Goal: Use online tool/utility: Utilize a website feature to perform a specific function

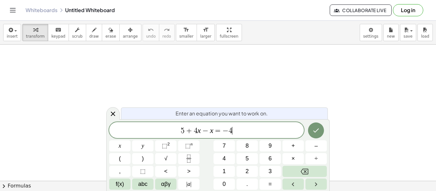
scroll to position [4, 0]
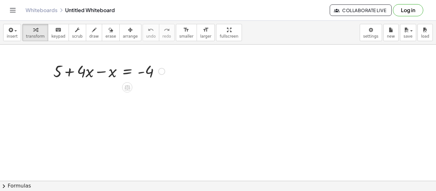
click at [101, 70] on div at bounding box center [109, 71] width 118 height 22
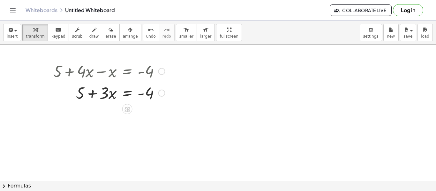
click at [80, 93] on div at bounding box center [109, 93] width 118 height 22
click at [94, 95] on div at bounding box center [109, 93] width 118 height 22
click at [159, 93] on div at bounding box center [161, 93] width 7 height 7
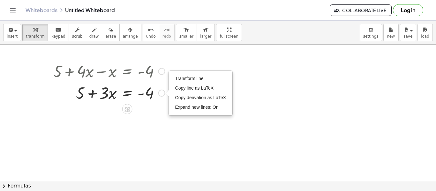
click at [149, 93] on div at bounding box center [109, 93] width 118 height 22
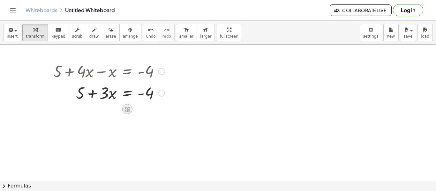
click at [128, 108] on icon at bounding box center [127, 109] width 7 height 7
click at [111, 108] on div "−" at bounding box center [114, 109] width 10 height 10
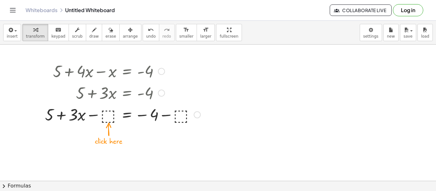
click at [109, 116] on div at bounding box center [123, 114] width 162 height 22
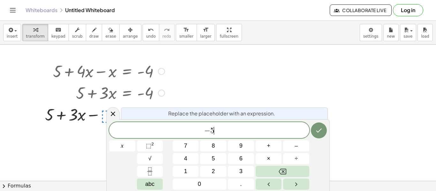
scroll to position [5, 0]
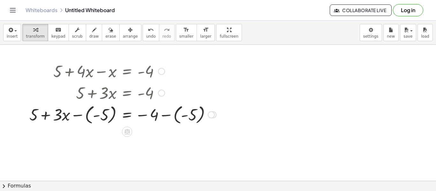
click at [115, 115] on div at bounding box center [122, 114] width 193 height 23
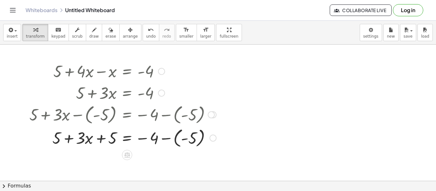
click at [213, 139] on div "Transform line Copy line as LaTeX Copy derivation as LaTeX Expand new lines: On" at bounding box center [212, 138] width 7 height 7
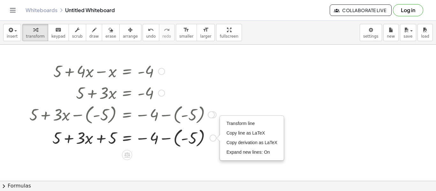
click at [213, 139] on div "Transform line Copy line as LaTeX Copy derivation as LaTeX Expand new lines: On" at bounding box center [212, 138] width 7 height 7
click at [203, 141] on div at bounding box center [122, 137] width 193 height 23
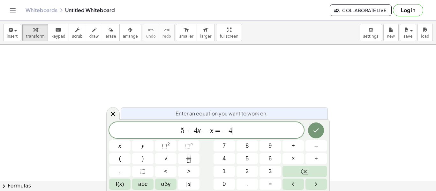
scroll to position [4, 0]
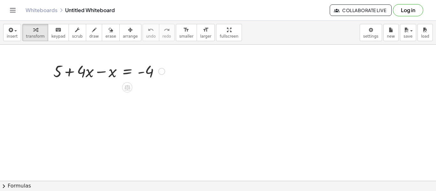
click at [103, 73] on div at bounding box center [109, 71] width 118 height 22
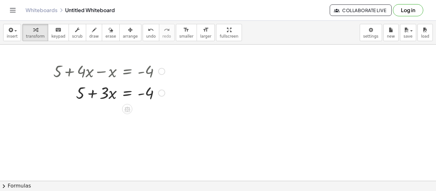
click at [81, 93] on div at bounding box center [109, 93] width 118 height 22
click at [91, 95] on div at bounding box center [109, 93] width 118 height 22
click at [143, 99] on div at bounding box center [109, 93] width 118 height 22
click at [150, 95] on div at bounding box center [109, 93] width 118 height 22
click at [128, 108] on icon at bounding box center [127, 109] width 7 height 7
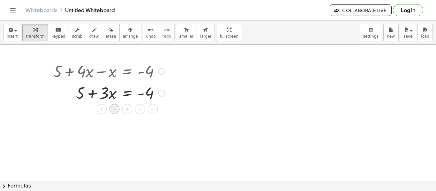
click at [116, 108] on span "−" at bounding box center [115, 109] width 4 height 9
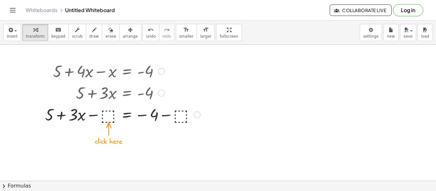
click at [110, 113] on div at bounding box center [123, 114] width 162 height 22
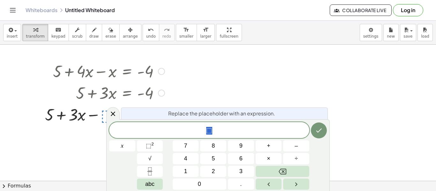
scroll to position [4, 0]
click at [317, 132] on icon "Done" at bounding box center [319, 131] width 8 height 8
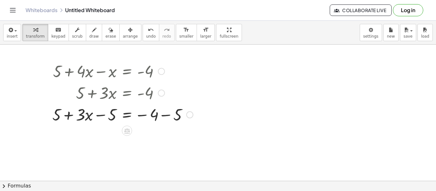
click at [156, 117] on div at bounding box center [122, 114] width 147 height 22
click at [188, 114] on div at bounding box center [187, 114] width 7 height 7
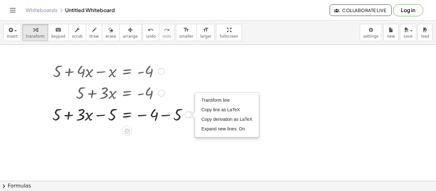
click at [188, 114] on div "Transform line Copy line as LaTeX Copy derivation as LaTeX Expand new lines: On" at bounding box center [187, 114] width 7 height 7
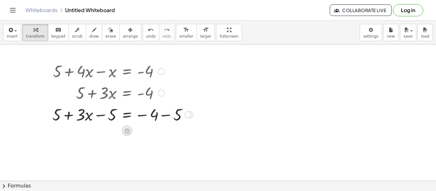
click at [126, 131] on icon at bounding box center [127, 130] width 6 height 5
click at [184, 120] on div at bounding box center [122, 114] width 147 height 22
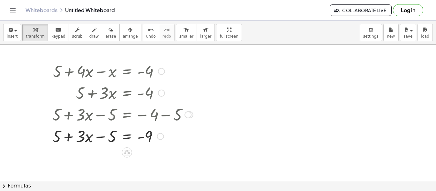
click at [100, 138] on div at bounding box center [122, 136] width 147 height 22
drag, startPoint x: 106, startPoint y: 137, endPoint x: 83, endPoint y: 136, distance: 23.0
click at [83, 136] on div at bounding box center [122, 136] width 147 height 22
drag, startPoint x: 104, startPoint y: 136, endPoint x: 73, endPoint y: 139, distance: 30.8
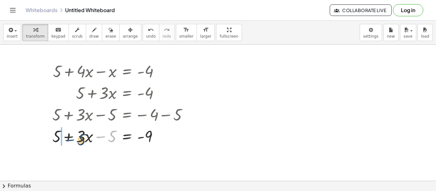
click at [73, 139] on div at bounding box center [122, 136] width 147 height 22
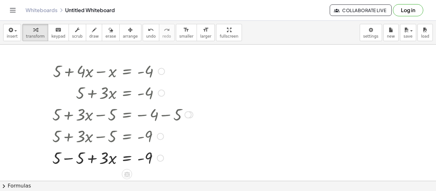
click at [84, 160] on div at bounding box center [122, 158] width 147 height 22
click at [76, 158] on div at bounding box center [122, 158] width 147 height 22
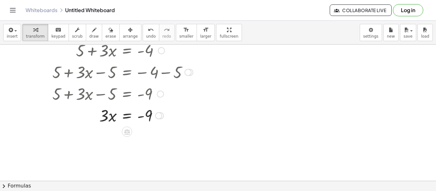
scroll to position [41, 0]
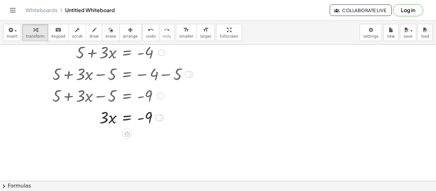
click at [108, 120] on div at bounding box center [122, 117] width 147 height 22
click at [154, 116] on div at bounding box center [122, 117] width 147 height 22
click at [129, 132] on icon at bounding box center [127, 133] width 6 height 5
click at [138, 134] on span "÷" at bounding box center [140, 133] width 4 height 9
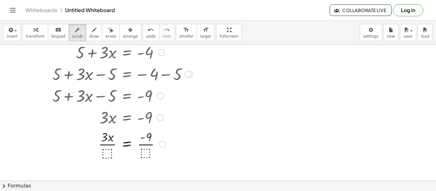
click at [108, 153] on div at bounding box center [122, 144] width 147 height 32
click at [105, 150] on div at bounding box center [122, 144] width 147 height 32
drag, startPoint x: 105, startPoint y: 139, endPoint x: 108, endPoint y: 151, distance: 12.5
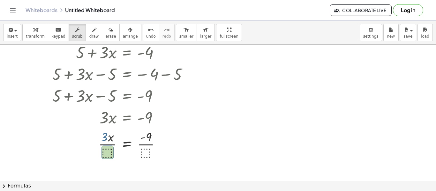
click at [108, 151] on div at bounding box center [122, 144] width 147 height 32
click at [146, 152] on div at bounding box center [122, 144] width 147 height 32
click at [106, 148] on div at bounding box center [122, 144] width 147 height 32
click at [110, 150] on div at bounding box center [122, 144] width 147 height 32
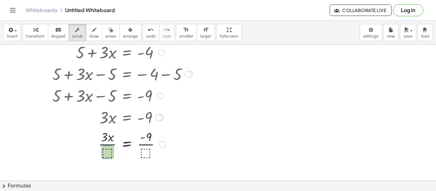
click at [110, 150] on div at bounding box center [122, 144] width 147 height 32
click at [112, 152] on div at bounding box center [122, 144] width 147 height 32
click at [163, 145] on div at bounding box center [162, 144] width 7 height 7
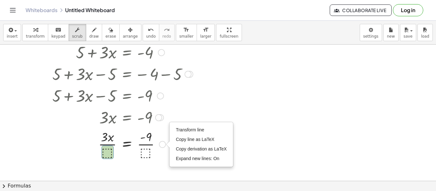
click at [139, 153] on div at bounding box center [122, 144] width 147 height 32
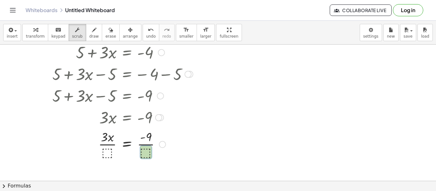
click at [139, 153] on div at bounding box center [122, 144] width 147 height 32
click at [146, 153] on div at bounding box center [122, 144] width 147 height 32
click at [124, 153] on div at bounding box center [122, 144] width 147 height 32
click at [109, 151] on div at bounding box center [122, 144] width 147 height 32
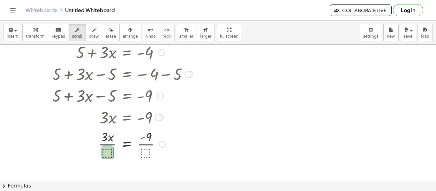
click at [109, 152] on div at bounding box center [122, 144] width 147 height 32
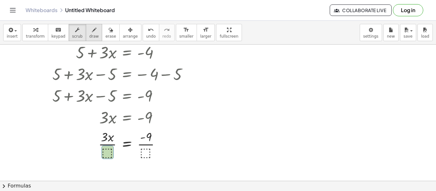
click at [89, 35] on span "draw" at bounding box center [94, 36] width 10 height 4
click at [106, 149] on div at bounding box center [218, 140] width 436 height 272
drag, startPoint x: 106, startPoint y: 148, endPoint x: 106, endPoint y: 155, distance: 7.3
click at [106, 155] on div at bounding box center [218, 140] width 436 height 272
drag, startPoint x: 144, startPoint y: 149, endPoint x: 144, endPoint y: 154, distance: 4.8
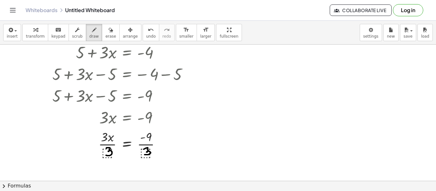
click at [144, 154] on div at bounding box center [218, 140] width 436 height 272
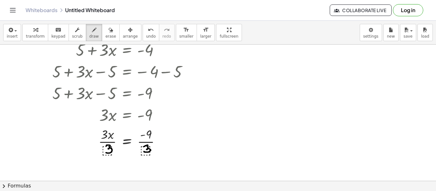
scroll to position [45, 0]
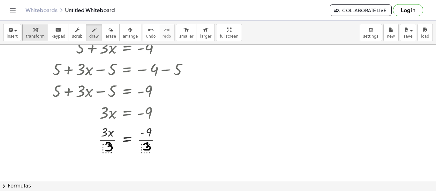
click at [38, 38] on span "transform" at bounding box center [35, 36] width 19 height 4
click at [110, 146] on div at bounding box center [122, 139] width 147 height 32
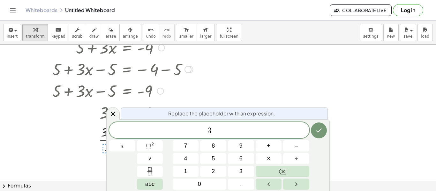
scroll to position [5, 0]
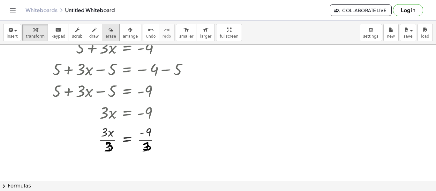
click at [107, 32] on div "button" at bounding box center [110, 30] width 11 height 8
click at [126, 150] on div at bounding box center [218, 135] width 436 height 272
click at [148, 29] on icon "undo" at bounding box center [151, 30] width 6 height 8
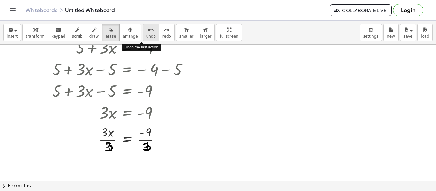
click at [148, 31] on icon "undo" at bounding box center [151, 30] width 6 height 8
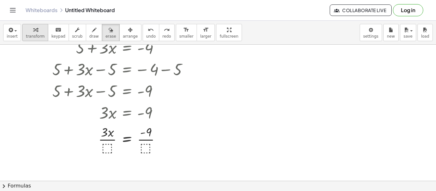
click at [41, 33] on button "transform" at bounding box center [35, 32] width 26 height 17
click at [109, 146] on div at bounding box center [123, 139] width 148 height 32
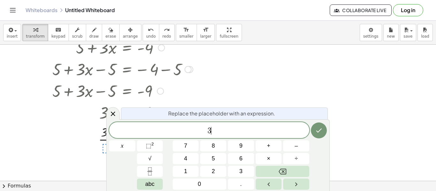
scroll to position [6, 0]
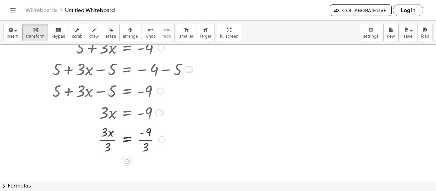
click at [144, 146] on div at bounding box center [122, 139] width 147 height 32
click at [108, 144] on div at bounding box center [122, 139] width 147 height 32
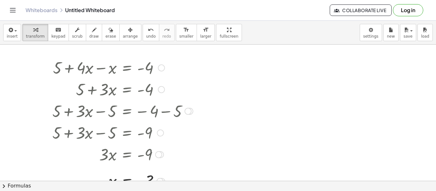
scroll to position [12, 0]
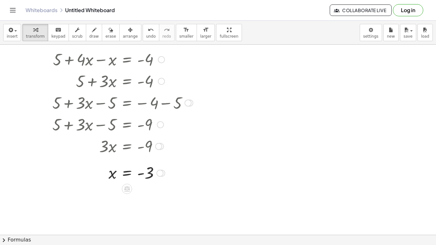
drag, startPoint x: 35, startPoint y: 48, endPoint x: 105, endPoint y: 64, distance: 71.8
click at [105, 64] on div "+ 5 + · 4 · x − x = - 4 + 5 + · 3 · x = - 4 + 5 + · 3 · x − ⬚ = − 4 − ⬚ + 5 + ·…" at bounding box center [218, 223] width 436 height 380
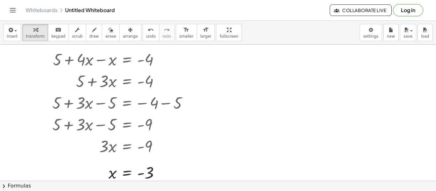
click at [423, 68] on div at bounding box center [218, 169] width 436 height 272
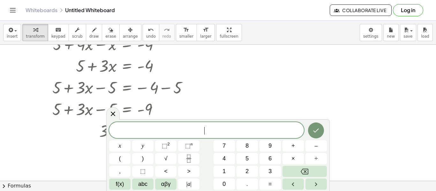
scroll to position [26, 0]
click at [115, 112] on icon at bounding box center [113, 114] width 8 height 8
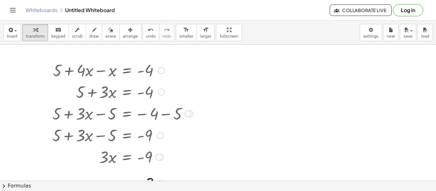
scroll to position [0, 0]
click at [405, 13] on button "Log in" at bounding box center [408, 10] width 30 height 12
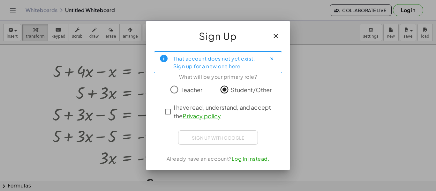
click at [175, 111] on span "I have read, understand, and accept the Privacy policy ." at bounding box center [224, 111] width 100 height 17
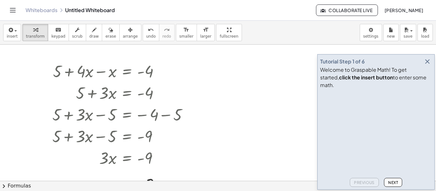
click at [428, 65] on icon "button" at bounding box center [427, 62] width 8 height 8
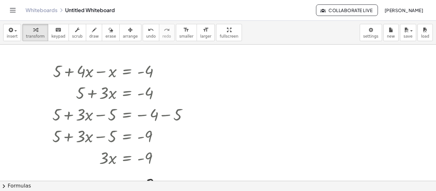
click at [100, 10] on div "Whiteboards Untitled Whiteboard" at bounding box center [171, 10] width 290 height 6
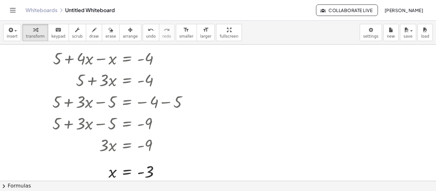
scroll to position [11, 0]
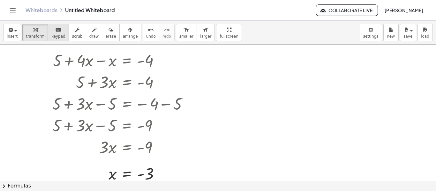
click at [63, 32] on button "keyboard keypad" at bounding box center [58, 32] width 21 height 17
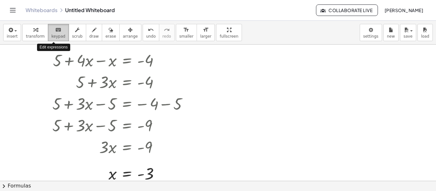
click at [63, 32] on button "keyboard keypad" at bounding box center [58, 32] width 21 height 17
click at [229, 149] on div at bounding box center [218, 170] width 436 height 272
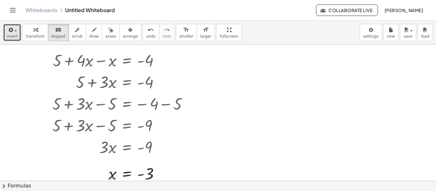
click at [5, 30] on button "insert" at bounding box center [12, 32] width 18 height 17
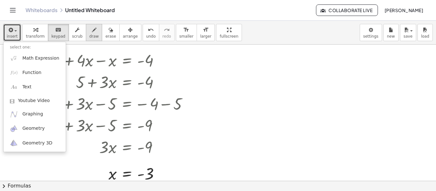
click at [86, 37] on button "draw" at bounding box center [94, 32] width 17 height 17
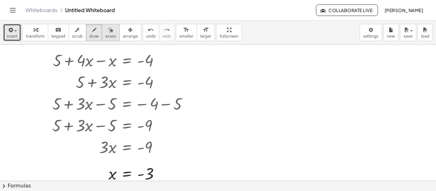
click at [107, 35] on span "erase" at bounding box center [110, 36] width 11 height 4
click at [124, 34] on span "arrange" at bounding box center [130, 36] width 15 height 4
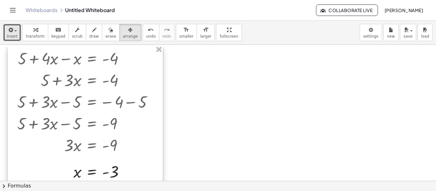
drag, startPoint x: 161, startPoint y: 66, endPoint x: 126, endPoint y: 64, distance: 35.5
click at [126, 64] on div at bounding box center [85, 115] width 155 height 138
click at [39, 35] on span "transform" at bounding box center [35, 36] width 19 height 4
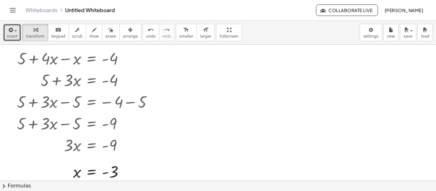
click at [234, 100] on div at bounding box center [218, 170] width 436 height 272
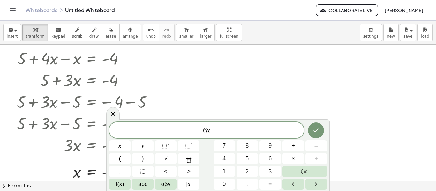
scroll to position [7, 0]
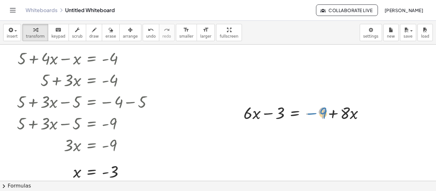
click at [319, 111] on div at bounding box center [306, 113] width 132 height 22
click at [128, 33] on icon "button" at bounding box center [130, 30] width 4 height 8
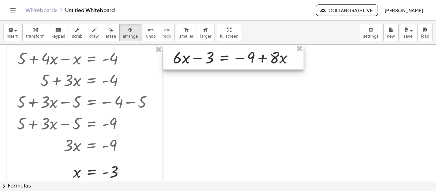
drag, startPoint x: 248, startPoint y: 124, endPoint x: 177, endPoint y: 68, distance: 90.3
click at [177, 68] on div at bounding box center [233, 57] width 140 height 25
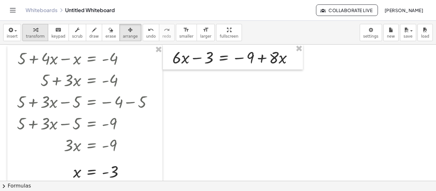
click at [42, 25] on button "transform" at bounding box center [35, 32] width 26 height 17
click at [201, 58] on div at bounding box center [235, 57] width 132 height 22
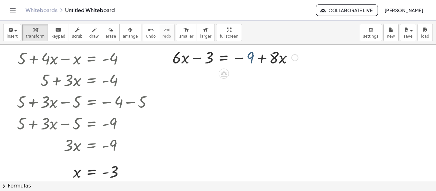
click at [250, 60] on div at bounding box center [235, 57] width 132 height 22
drag, startPoint x: 279, startPoint y: 56, endPoint x: 286, endPoint y: 56, distance: 7.4
click at [286, 56] on div at bounding box center [235, 57] width 132 height 22
click at [284, 58] on div at bounding box center [235, 57] width 132 height 22
drag, startPoint x: 279, startPoint y: 58, endPoint x: 274, endPoint y: 60, distance: 5.3
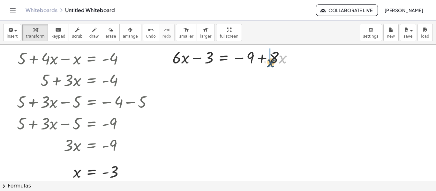
click at [274, 60] on div at bounding box center [235, 57] width 132 height 22
drag, startPoint x: 272, startPoint y: 58, endPoint x: 272, endPoint y: 63, distance: 4.8
click at [272, 63] on div at bounding box center [235, 57] width 132 height 22
click at [226, 75] on icon at bounding box center [223, 74] width 7 height 7
drag, startPoint x: 275, startPoint y: 59, endPoint x: 197, endPoint y: 61, distance: 77.9
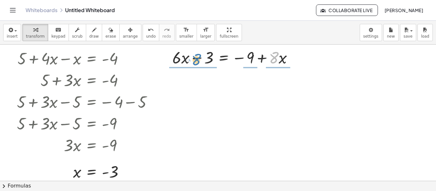
click at [197, 61] on div at bounding box center [235, 57] width 132 height 22
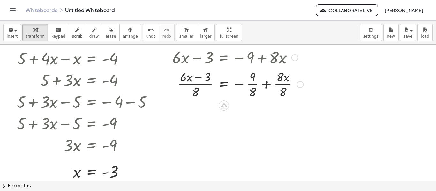
click at [296, 58] on div at bounding box center [294, 57] width 7 height 7
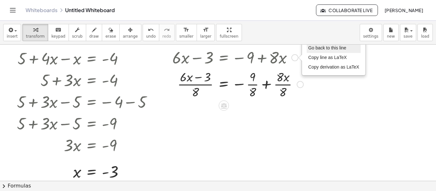
click at [312, 51] on li "Go back to this line" at bounding box center [334, 48] width 54 height 10
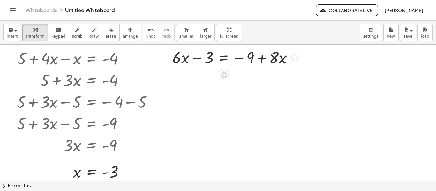
click at [221, 58] on div at bounding box center [235, 57] width 132 height 22
click at [293, 58] on div at bounding box center [235, 57] width 198 height 22
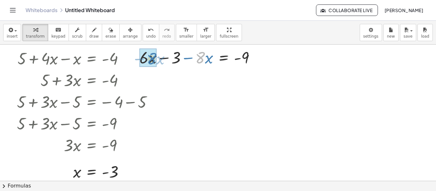
drag, startPoint x: 201, startPoint y: 60, endPoint x: 152, endPoint y: 61, distance: 48.8
click at [255, 56] on div at bounding box center [252, 57] width 7 height 7
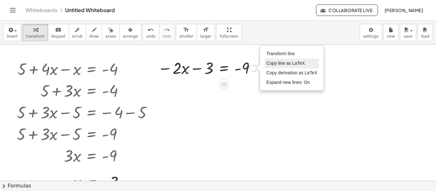
scroll to position [0, 0]
click at [143, 33] on button "undo undo" at bounding box center [151, 32] width 17 height 17
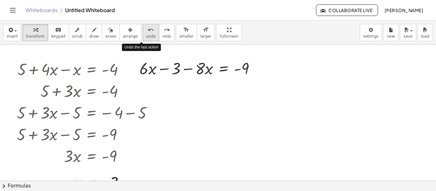
click at [143, 33] on button "undo undo" at bounding box center [151, 32] width 17 height 17
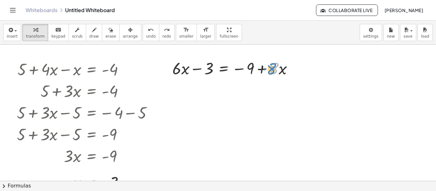
click at [270, 69] on div at bounding box center [235, 68] width 132 height 22
click at [265, 69] on div at bounding box center [235, 68] width 132 height 22
drag, startPoint x: 277, startPoint y: 70, endPoint x: 183, endPoint y: 73, distance: 93.2
click at [183, 73] on div at bounding box center [235, 68] width 132 height 22
click at [167, 71] on div at bounding box center [235, 68] width 198 height 22
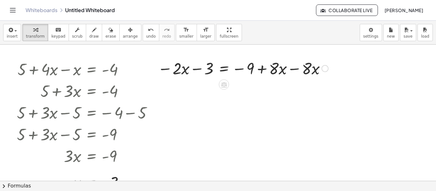
click at [293, 69] on div at bounding box center [242, 68] width 177 height 22
click at [204, 69] on div at bounding box center [207, 68] width 107 height 22
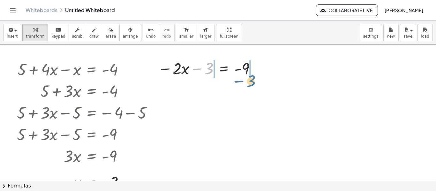
drag, startPoint x: 199, startPoint y: 67, endPoint x: 241, endPoint y: 80, distance: 43.6
click at [241, 80] on div "+ · 6 · x − 3 = − 9 + · 8 · x + · 6 · x − · 8 · x − 3 = − 9 + · 8 · x − · 8 · x…" at bounding box center [205, 68] width 115 height 25
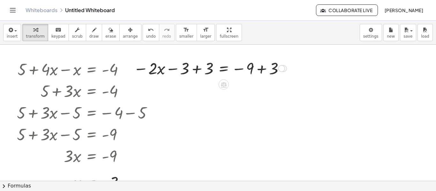
click at [198, 69] on div at bounding box center [210, 68] width 160 height 22
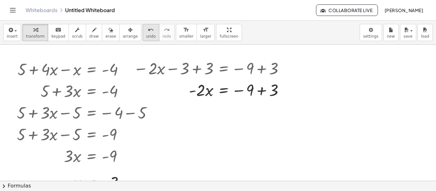
click at [148, 33] on icon "undo" at bounding box center [151, 30] width 6 height 8
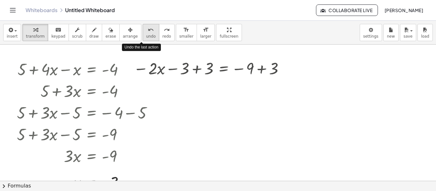
click at [148, 33] on icon "undo" at bounding box center [151, 30] width 6 height 8
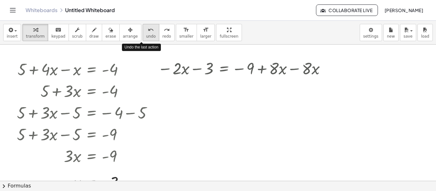
click at [148, 33] on icon "undo" at bounding box center [151, 30] width 6 height 8
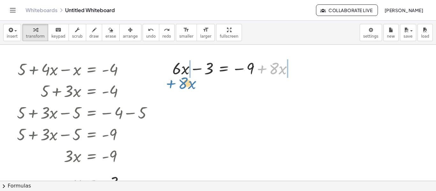
drag, startPoint x: 263, startPoint y: 70, endPoint x: 173, endPoint y: 85, distance: 90.9
click at [173, 85] on div "+ 5 + · 4 · x − x = - 4 + 5 + · 3 · x = - 4 + 5 + · 3 · x − ⬚ = − 4 − ⬚ + 5 + ·…" at bounding box center [218, 181] width 436 height 272
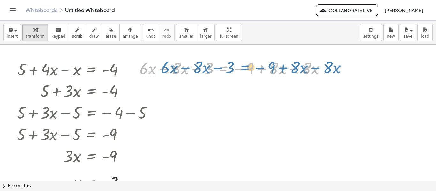
drag, startPoint x: 225, startPoint y: 70, endPoint x: 247, endPoint y: 69, distance: 21.7
click at [247, 69] on div at bounding box center [235, 68] width 198 height 22
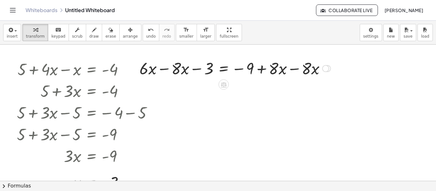
click at [169, 69] on div at bounding box center [235, 68] width 198 height 22
click at [299, 69] on div at bounding box center [242, 68] width 177 height 22
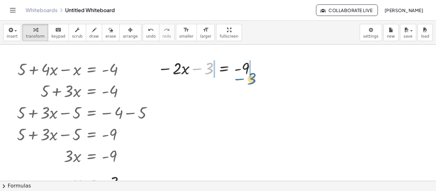
drag, startPoint x: 197, startPoint y: 69, endPoint x: 240, endPoint y: 79, distance: 43.9
click at [240, 79] on div "+ · 6 · x − 3 = − 9 + · 8 · x + · 6 · x − · 8 · x − 3 = − 9 + · 8 · x − · 8 · x…" at bounding box center [205, 68] width 115 height 25
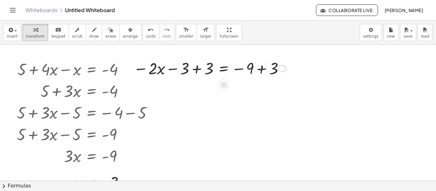
click at [195, 68] on div at bounding box center [210, 68] width 160 height 22
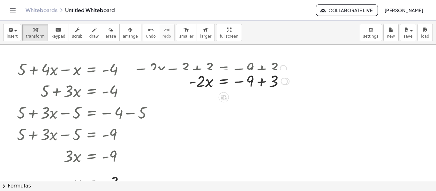
click at [263, 71] on div at bounding box center [211, 68] width 162 height 22
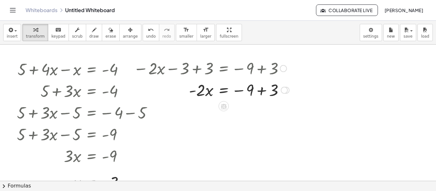
click at [264, 90] on div at bounding box center [211, 90] width 162 height 22
click at [202, 90] on div at bounding box center [210, 90] width 160 height 22
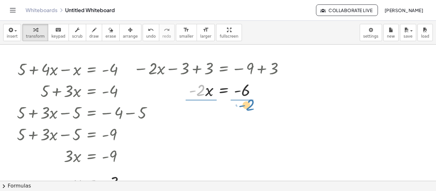
drag, startPoint x: 202, startPoint y: 91, endPoint x: 251, endPoint y: 105, distance: 51.3
click at [251, 105] on div "+ 5 + · 4 · x − x = - 4 + 5 + · 3 · x = - 4 + 5 + · 3 · x − ⬚ = − 4 − ⬚ + 5 + ·…" at bounding box center [218, 181] width 436 height 272
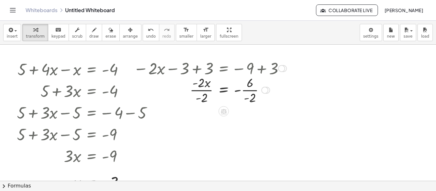
click at [206, 93] on div at bounding box center [210, 90] width 160 height 32
click at [252, 95] on div at bounding box center [210, 90] width 160 height 32
click at [242, 91] on div at bounding box center [210, 89] width 160 height 21
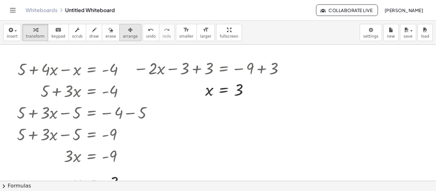
click at [123, 35] on span "arrange" at bounding box center [130, 36] width 15 height 4
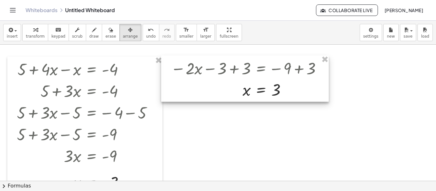
drag, startPoint x: 187, startPoint y: 92, endPoint x: 225, endPoint y: 92, distance: 38.6
click at [225, 92] on div at bounding box center [245, 79] width 168 height 46
click at [227, 85] on div at bounding box center [246, 79] width 168 height 46
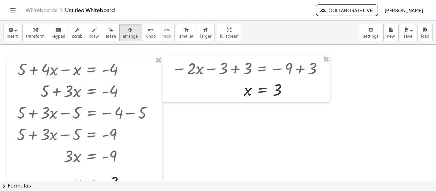
click at [421, 92] on div at bounding box center [218, 181] width 436 height 272
